Goal: Task Accomplishment & Management: Manage account settings

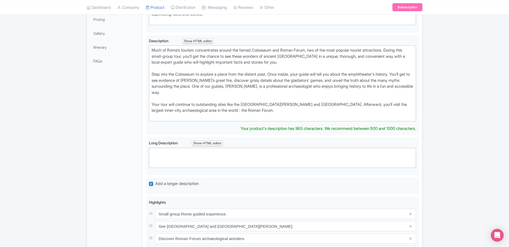
scroll to position [134, 0]
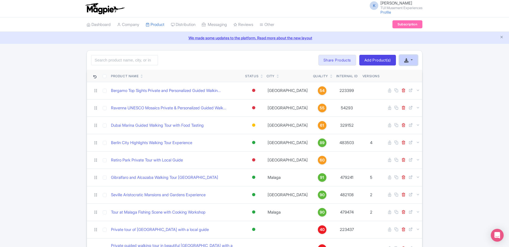
click at [413, 61] on button "button" at bounding box center [408, 60] width 19 height 11
click at [417, 70] on link "Download Product List" at bounding box center [426, 72] width 53 height 8
click at [104, 76] on input "checkbox" at bounding box center [105, 76] width 4 height 4
checkbox input "true"
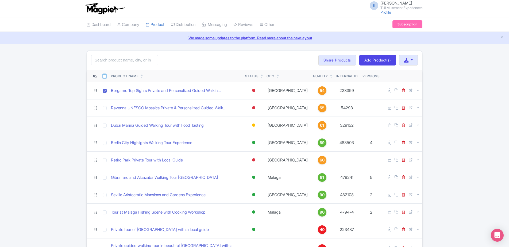
checkbox input "true"
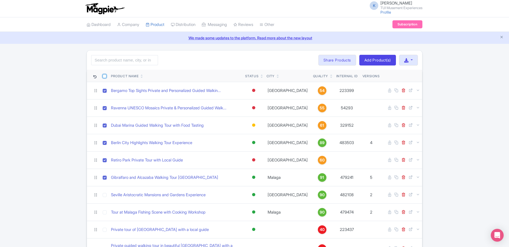
checkbox input "true"
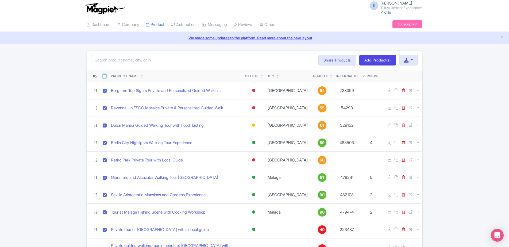
checkbox input "true"
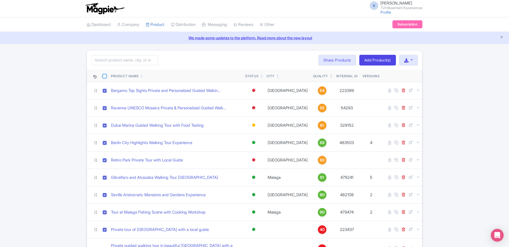
checkbox input "true"
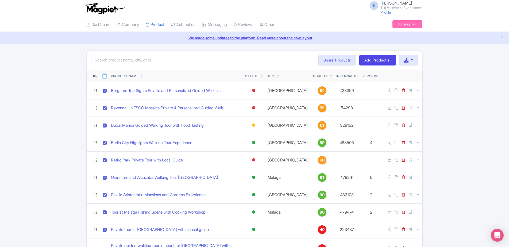
checkbox input "true"
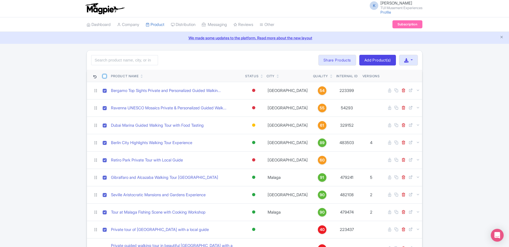
checkbox input "true"
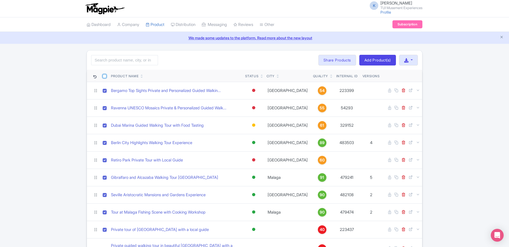
checkbox input "true"
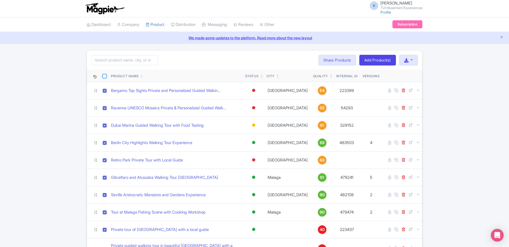
checkbox input "true"
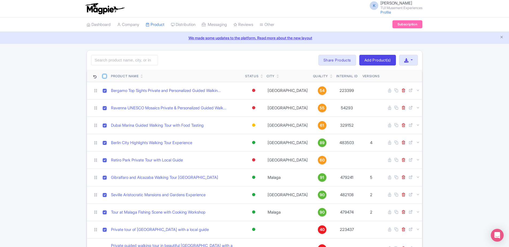
checkbox input "true"
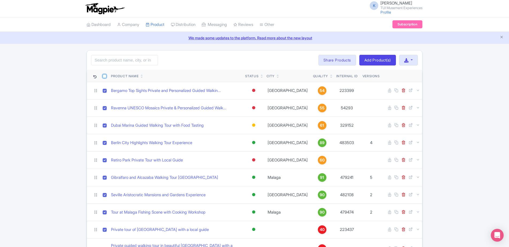
checkbox input "true"
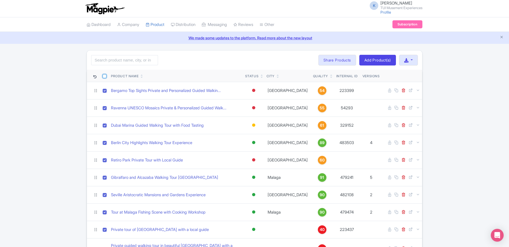
checkbox input "true"
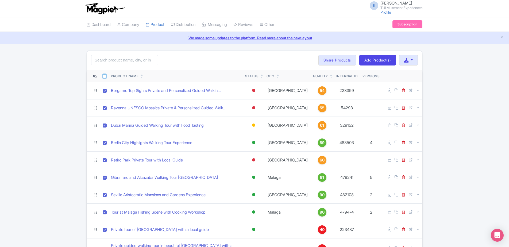
checkbox input "true"
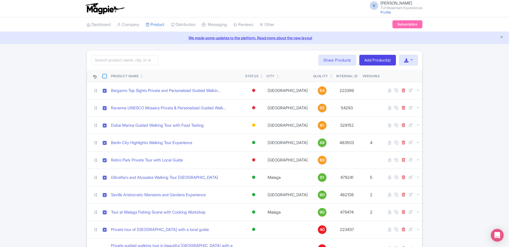
checkbox input "true"
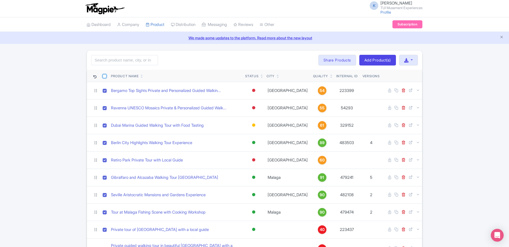
checkbox input "true"
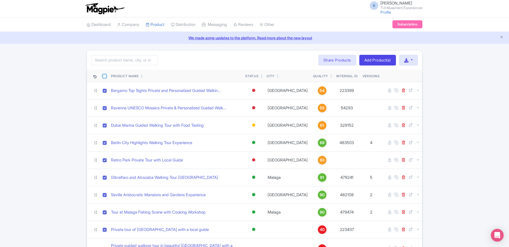
checkbox input "true"
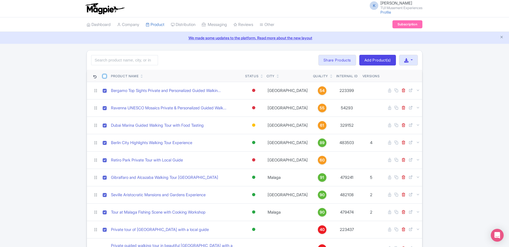
checkbox input "true"
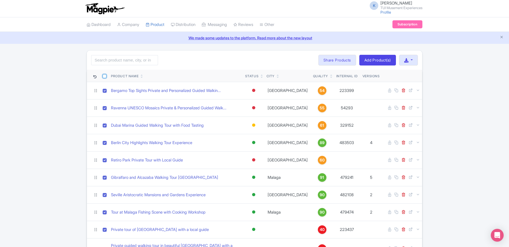
checkbox input "true"
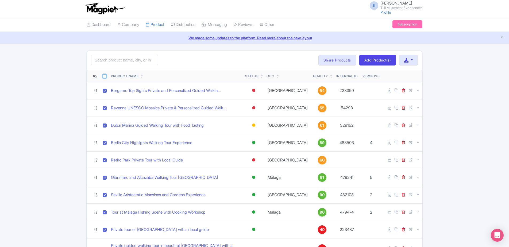
checkbox input "true"
click at [307, 59] on button "Bulk Actions" at bounding box center [297, 60] width 35 height 11
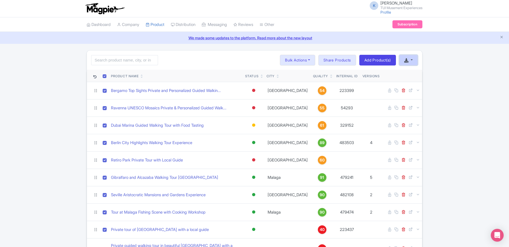
click at [415, 59] on button "button" at bounding box center [408, 60] width 19 height 11
click at [419, 70] on link "Download Product List" at bounding box center [426, 72] width 53 height 8
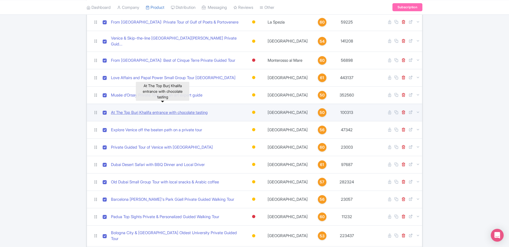
scroll to position [429, 0]
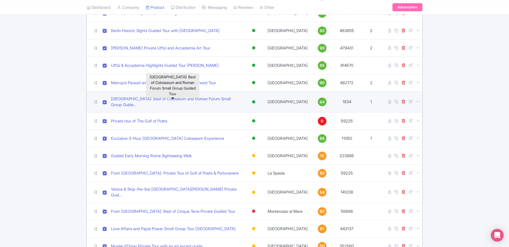
scroll to position [402, 0]
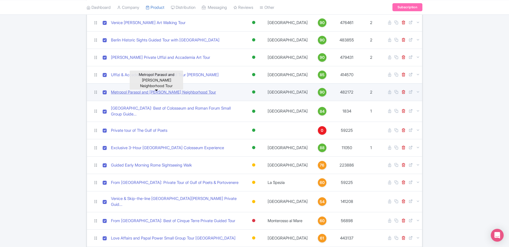
click at [158, 89] on link "Metropol Parasol and [PERSON_NAME] Neighborhood Tour" at bounding box center [163, 92] width 105 height 6
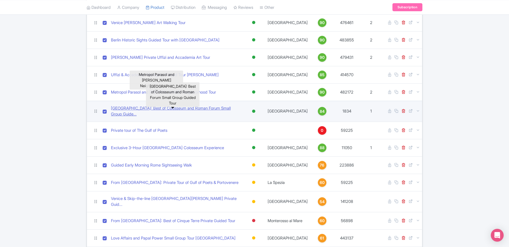
click at [143, 108] on link "[GEOGRAPHIC_DATA]: Best of Colosseum and Roman Forum Small Group Guide..." at bounding box center [176, 111] width 130 height 12
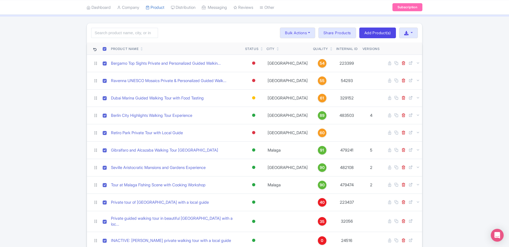
scroll to position [0, 0]
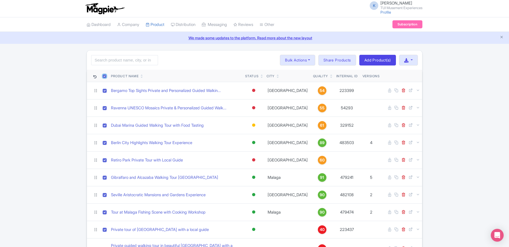
click at [104, 77] on input "checkbox" at bounding box center [105, 76] width 4 height 4
checkbox input "false"
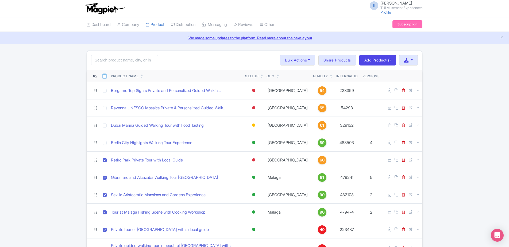
checkbox input "false"
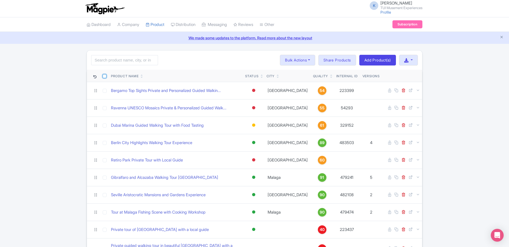
checkbox input "false"
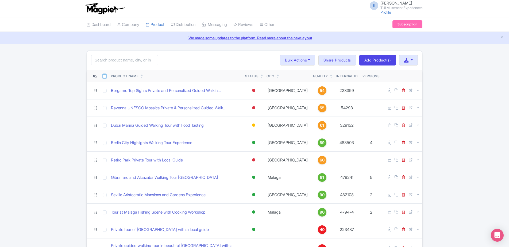
checkbox input "false"
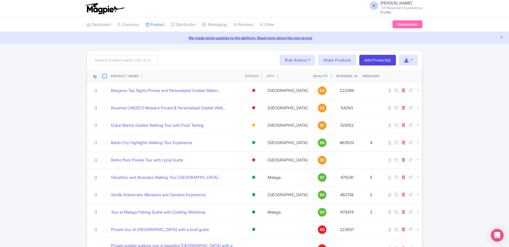
checkbox input "false"
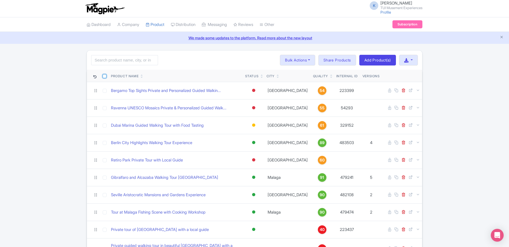
checkbox input "false"
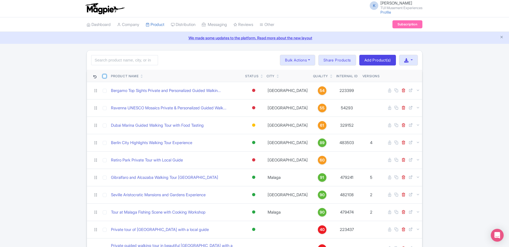
checkbox input "false"
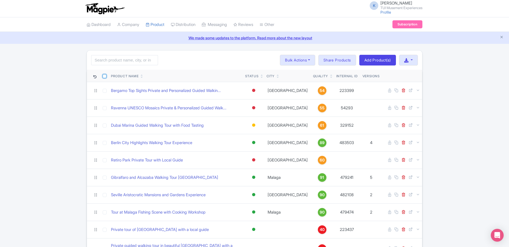
checkbox input "false"
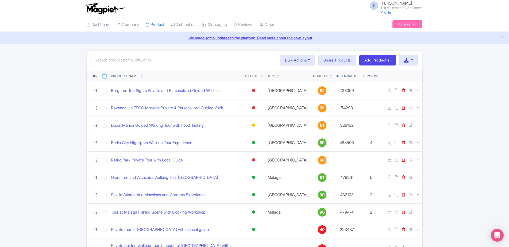
checkbox input "false"
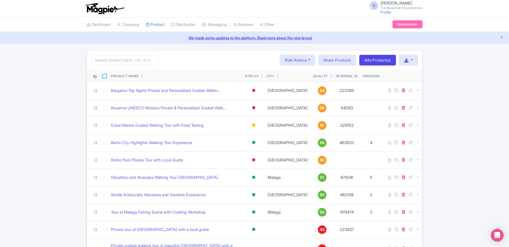
checkbox input "false"
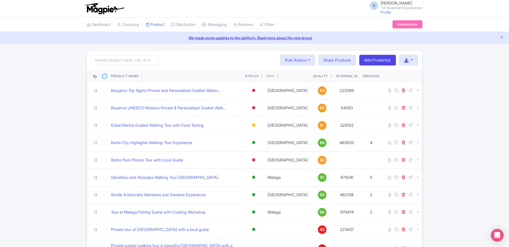
checkbox input "false"
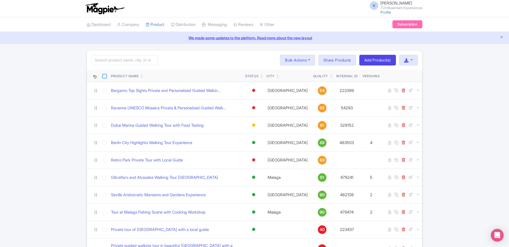
checkbox input "false"
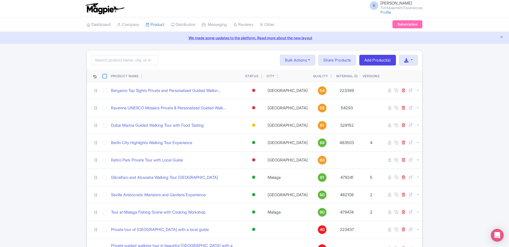
checkbox input "false"
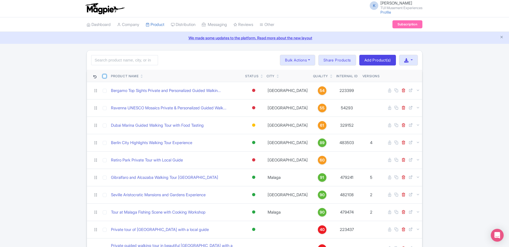
checkbox input "false"
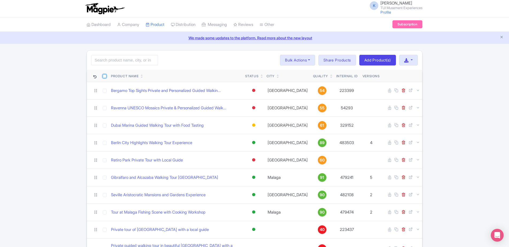
checkbox input "false"
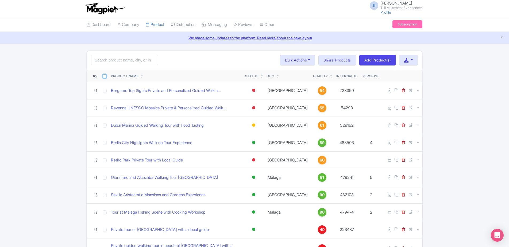
checkbox input "false"
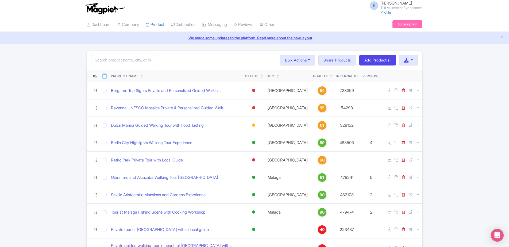
checkbox input "false"
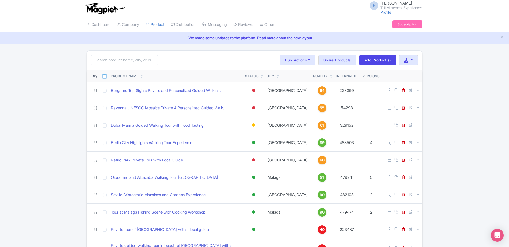
checkbox input "false"
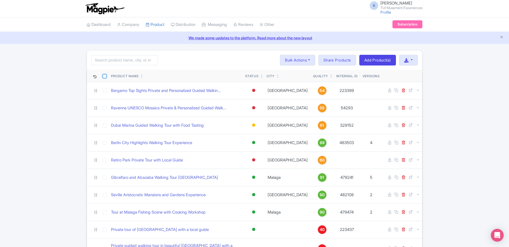
click at [104, 76] on input "checkbox" at bounding box center [105, 76] width 4 height 4
checkbox input "true"
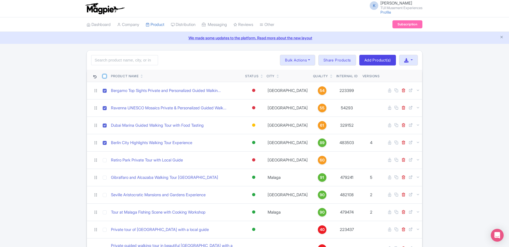
checkbox input "true"
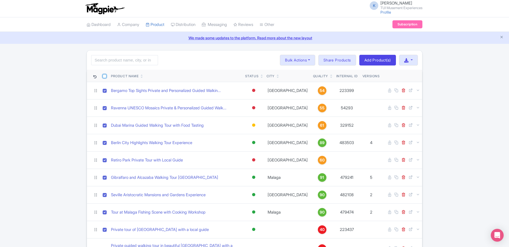
checkbox input "true"
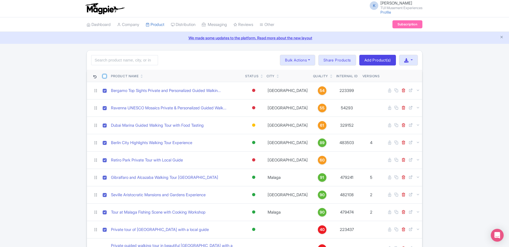
checkbox input "true"
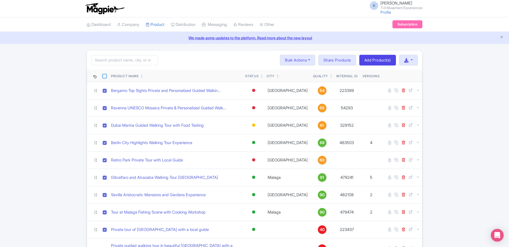
checkbox input "true"
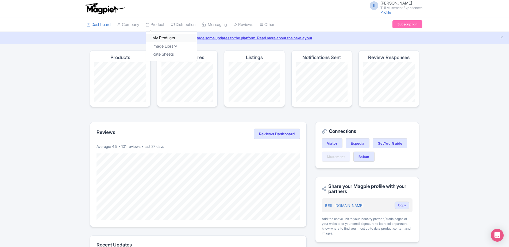
click at [165, 38] on link "My Products" at bounding box center [171, 38] width 51 height 8
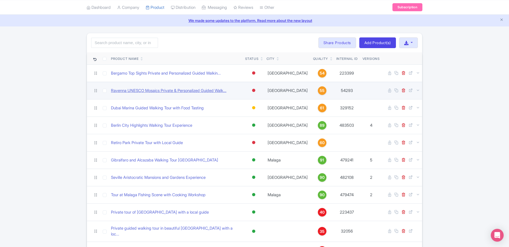
scroll to position [27, 0]
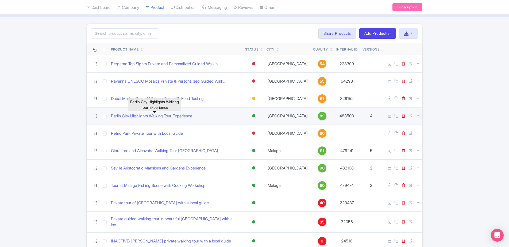
click at [157, 116] on link "Berlin City Highlights Walking Tour Experience" at bounding box center [151, 116] width 81 height 6
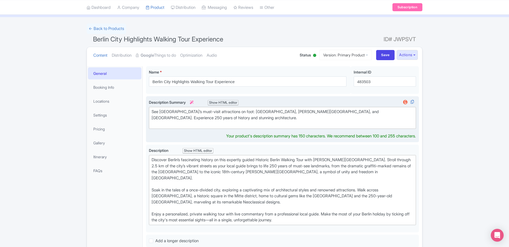
scroll to position [33, 0]
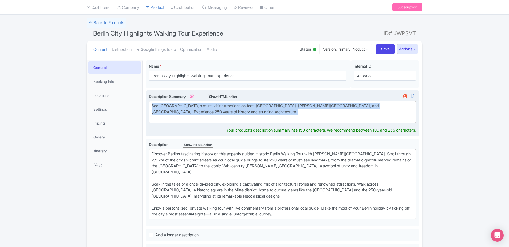
drag, startPoint x: 180, startPoint y: 119, endPoint x: 150, endPoint y: 106, distance: 32.7
click at [150, 106] on trix-editor "See Berlin’s must-visit attractions on foot: Berlin Wall, Brandenburg Gate, and…" at bounding box center [282, 112] width 267 height 22
type trix-editor "<div>See Berlin’s must-visit attractions on foot: Berlin Wall, Brandenburg Gate…"
copy div "See Berlin’s must-visit attractions on foot: Berlin Wall, Brandenburg Gate, and…"
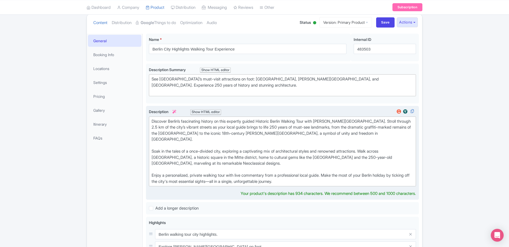
scroll to position [54, 0]
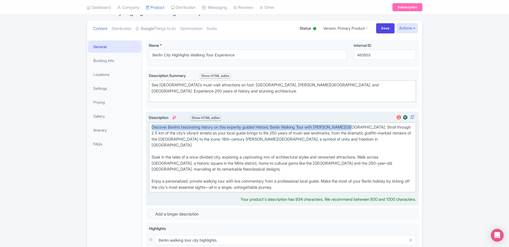
drag, startPoint x: 151, startPoint y: 127, endPoint x: 361, endPoint y: 127, distance: 210.0
click at [361, 127] on trix-editor "Discover Berlin’s fascinating history on this expertly guided Historic Berlin W…" at bounding box center [282, 158] width 267 height 70
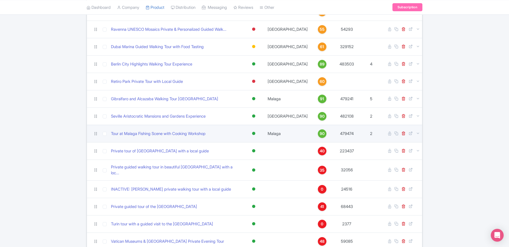
scroll to position [80, 0]
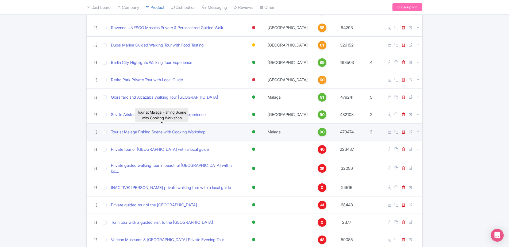
click at [141, 134] on link "Tour at Malaga Fishing Scene with Cooking Workshop" at bounding box center [158, 132] width 95 height 6
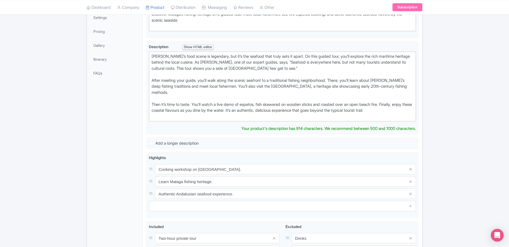
scroll to position [134, 0]
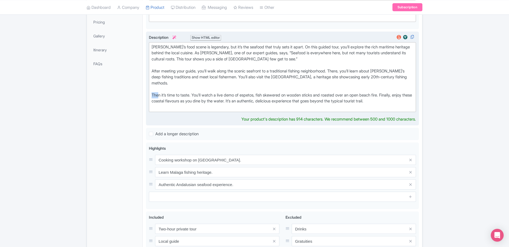
drag, startPoint x: 151, startPoint y: 95, endPoint x: 157, endPoint y: 94, distance: 5.6
click at [157, 94] on trix-editor "[PERSON_NAME]’s food scene is legendary, but it’s the seafood that truly sets i…" at bounding box center [282, 77] width 267 height 70
click at [153, 95] on div "[PERSON_NAME]’s food scene is legendary, but it’s the seafood that truly sets i…" at bounding box center [283, 77] width 262 height 66
drag, startPoint x: 409, startPoint y: 101, endPoint x: 397, endPoint y: 96, distance: 13.9
click at [397, 96] on div "[PERSON_NAME]’s food scene is legendary, but it’s the seafood that truly sets i…" at bounding box center [283, 77] width 262 height 66
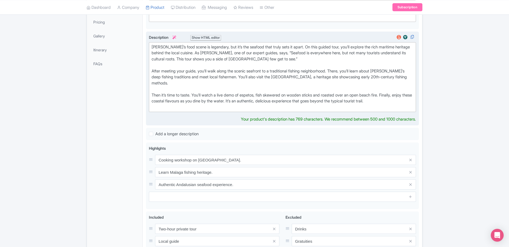
type trix-editor "<div>[PERSON_NAME]’s food scene is legendary, but it’s the seafood that truly s…"
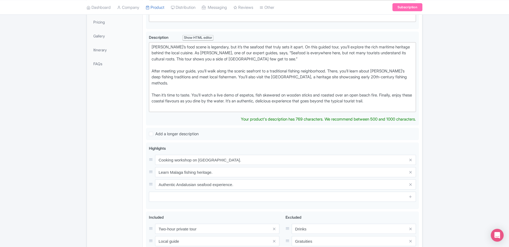
copy div "Finally, enjoy these coastal flavours as you dine by the water. It’s an authent…"
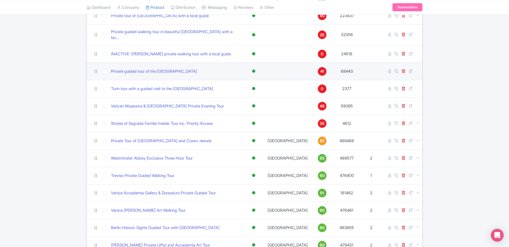
scroll to position [268, 0]
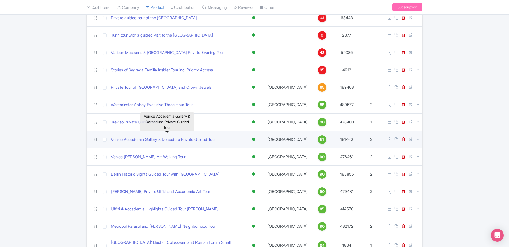
click at [159, 138] on link "Venice Accademia Gallery & Dorsoduro Private Guided Tour" at bounding box center [163, 140] width 105 height 6
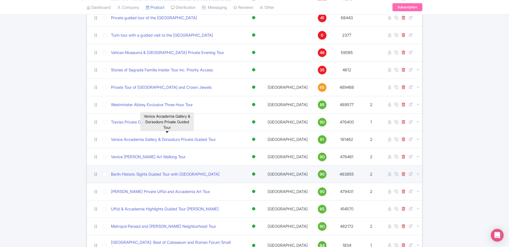
scroll to position [276, 0]
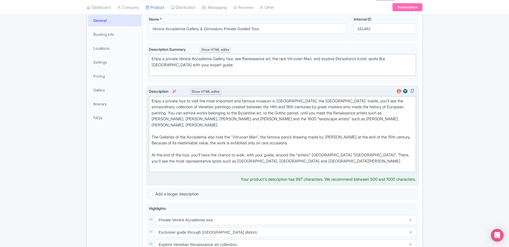
scroll to position [80, 0]
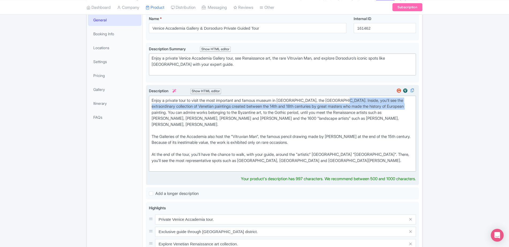
drag, startPoint x: 414, startPoint y: 107, endPoint x: 348, endPoint y: 100, distance: 66.5
click at [348, 100] on trix-editor "Enjoy a private tour to visit the most important and famous museum in Venice, t…" at bounding box center [282, 134] width 267 height 76
type trix-editor "<div>Enjoy a private tour to visit the most important and famous museum in Veni…"
copy div "Inside, you'll see the extraordinary collection of Venetian paintings created b…"
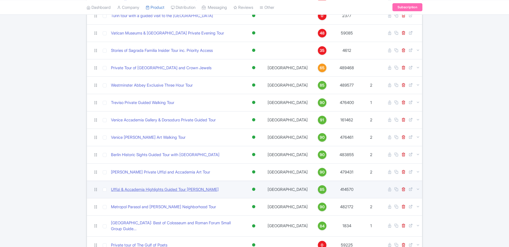
scroll to position [307, 0]
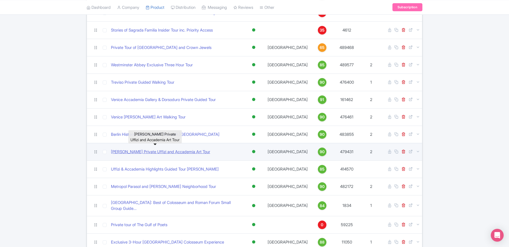
click at [165, 149] on link "[PERSON_NAME] Private Uffizi and Accademia Art Tour" at bounding box center [160, 152] width 99 height 6
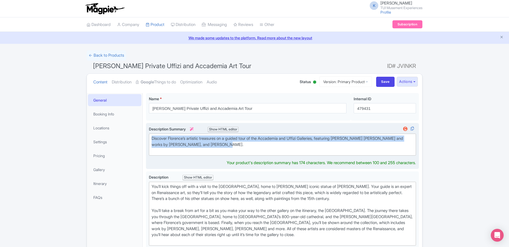
drag, startPoint x: 152, startPoint y: 139, endPoint x: 316, endPoint y: 146, distance: 164.1
click at [316, 146] on div "Discover Florence’s artistic treasures on a guided tour of the Accademia and Uf…" at bounding box center [283, 145] width 262 height 18
type trix-editor "<div>Discover Florence’s artistic treasures on a guided tour of the Accademia a…"
copy div "Discover Florence’s artistic treasures on a guided tour of the Accademia and Uf…"
